Goal: Information Seeking & Learning: Find specific fact

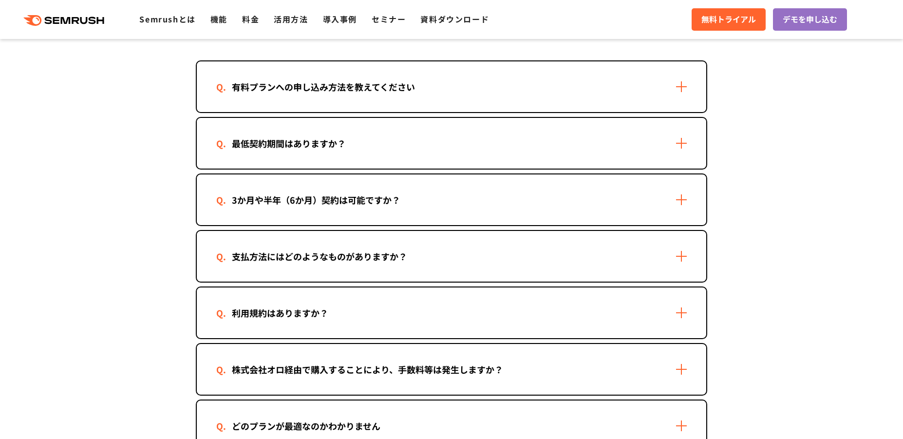
scroll to position [292, 0]
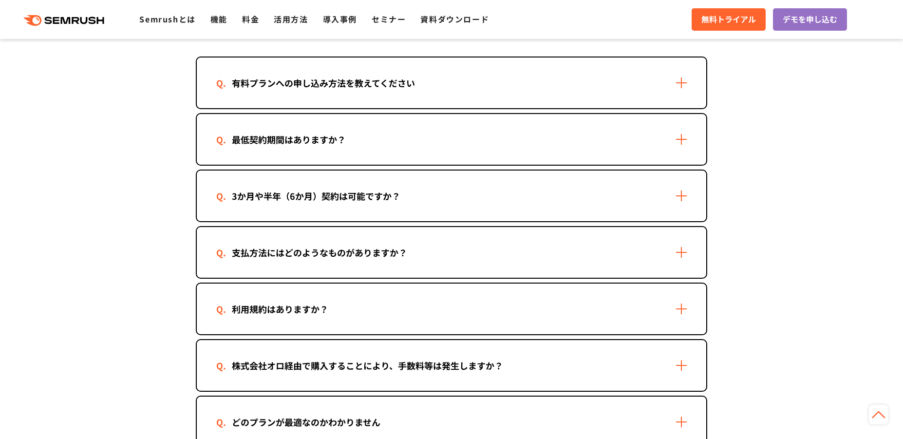
click at [271, 253] on div "支払方法にはどのようなものがありますか？" at bounding box center [319, 252] width 206 height 14
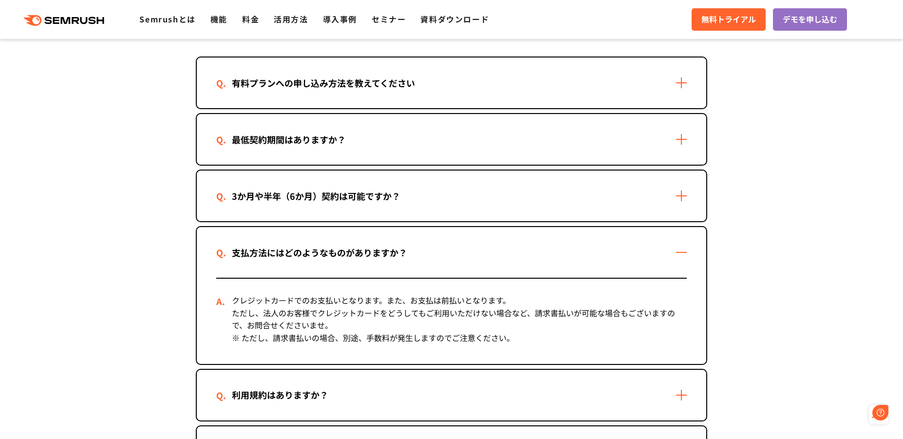
scroll to position [0, 0]
click at [271, 253] on div "支払方法にはどのようなものがありますか？" at bounding box center [319, 252] width 206 height 14
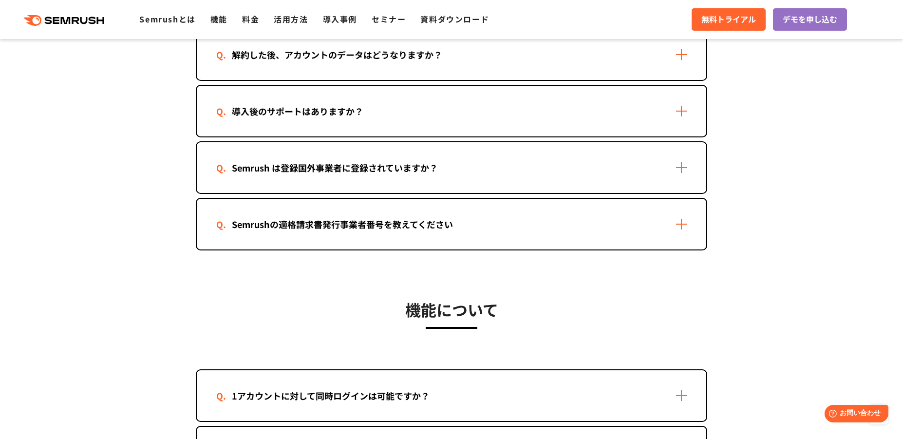
scroll to position [1071, 0]
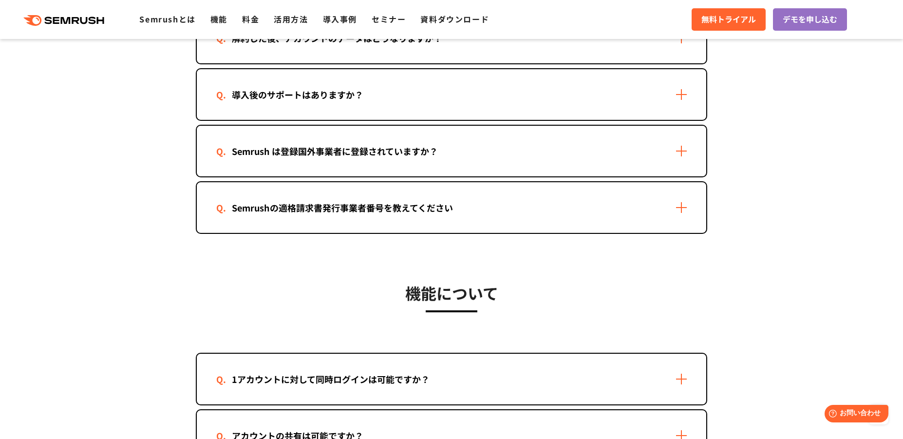
click at [333, 151] on div "Semrush は登録国外事業者に登録されていますか？" at bounding box center [334, 151] width 237 height 14
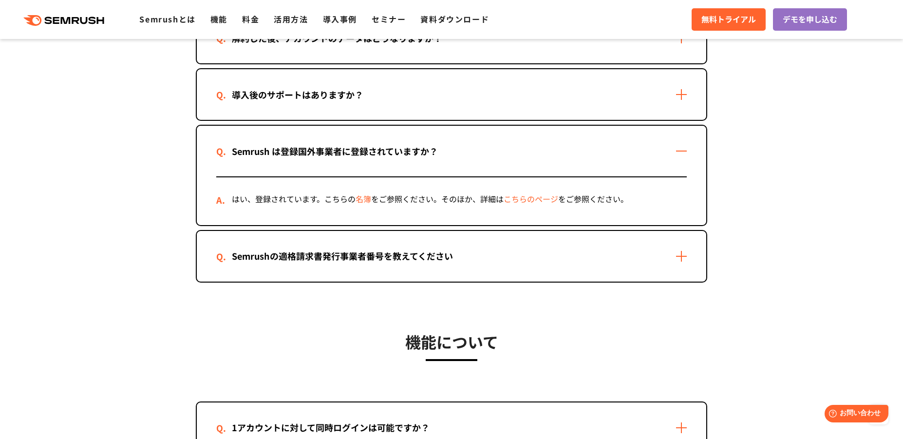
click at [516, 199] on link "こちらのページ" at bounding box center [531, 199] width 55 height 12
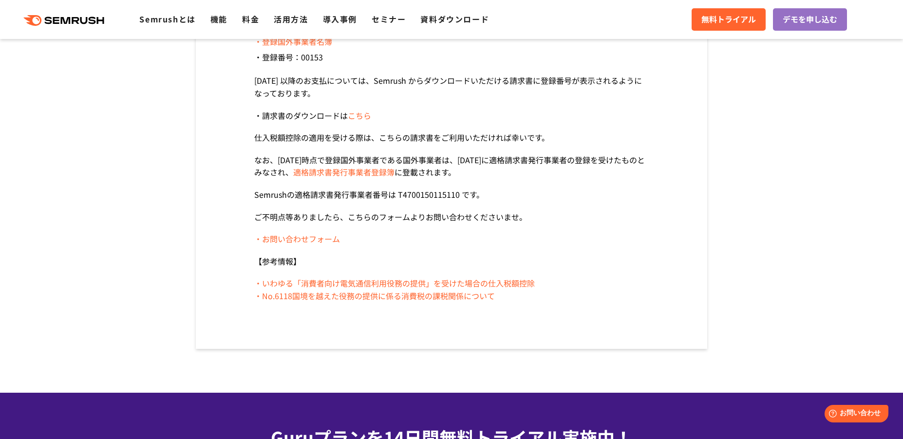
scroll to position [195, 0]
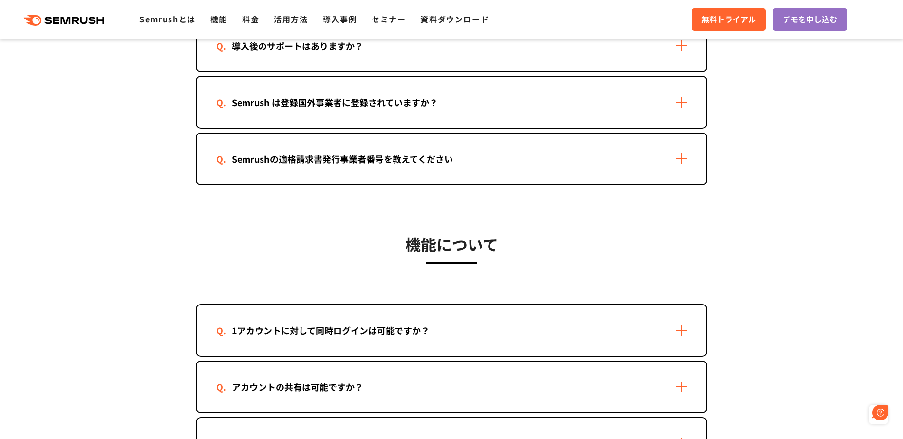
click at [377, 161] on div "Semrushの適格請求書発行事業者番号を教えてください" at bounding box center [342, 159] width 252 height 14
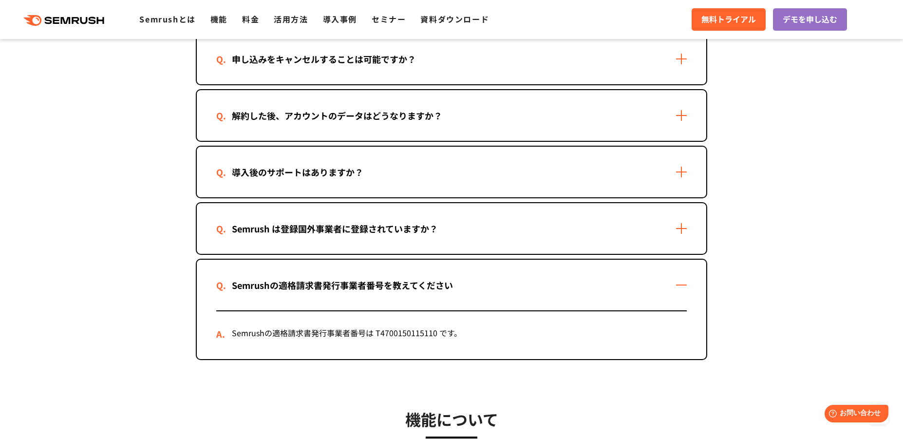
scroll to position [925, 0]
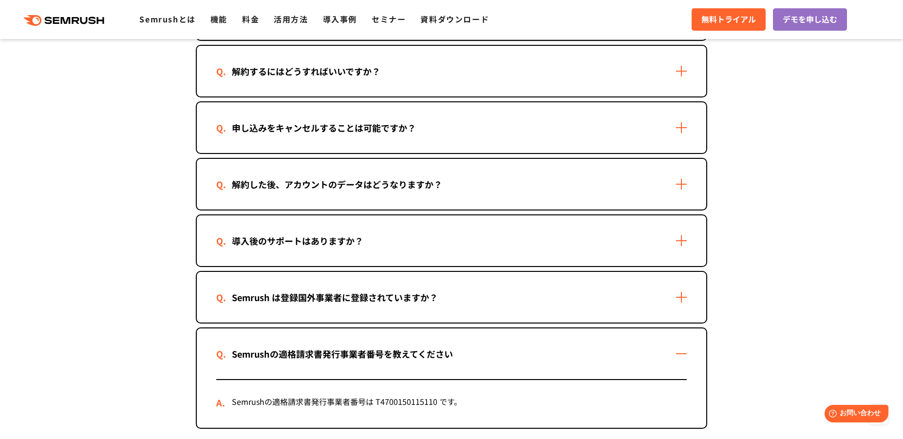
click at [469, 294] on div "Semrush は登録国外事業者に登録されていますか？" at bounding box center [451, 297] width 509 height 51
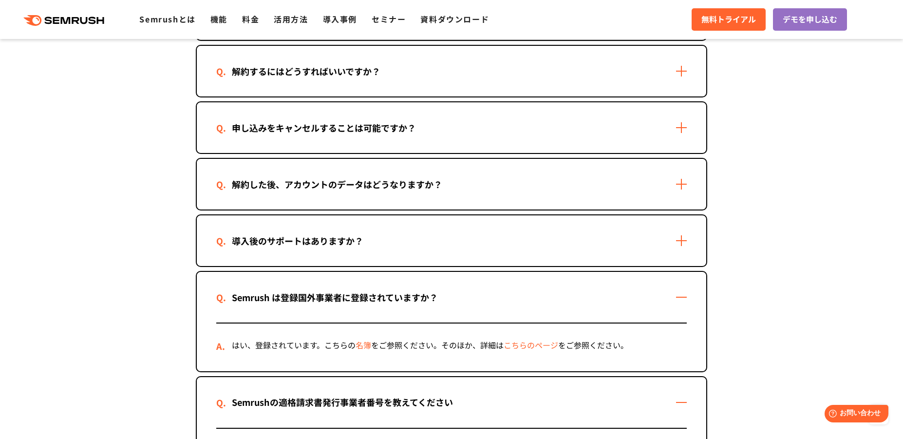
click at [366, 346] on link "名簿" at bounding box center [364, 345] width 16 height 12
click at [523, 344] on link "こちらのページ" at bounding box center [531, 345] width 55 height 12
